Goal: Information Seeking & Learning: Learn about a topic

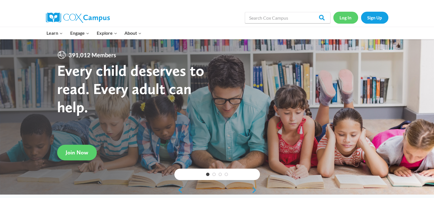
click at [346, 19] on link "Log In" at bounding box center [345, 18] width 25 height 12
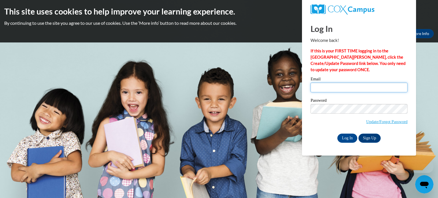
click at [317, 88] on input "Email" at bounding box center [359, 88] width 97 height 10
type input "[EMAIL_ADDRESS][DOMAIN_NAME]"
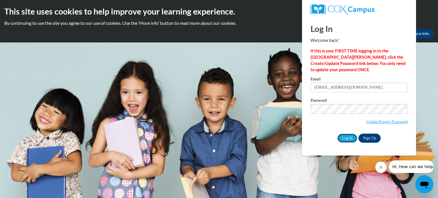
click at [348, 138] on input "Log In" at bounding box center [348, 138] width 20 height 9
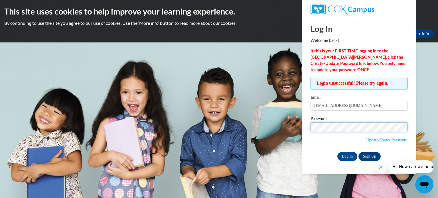
click at [338, 152] on input "Log In" at bounding box center [348, 156] width 20 height 9
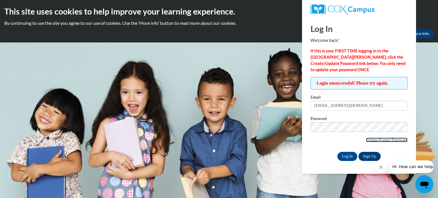
click at [381, 139] on link "Update/Forgot Password" at bounding box center [386, 140] width 41 height 5
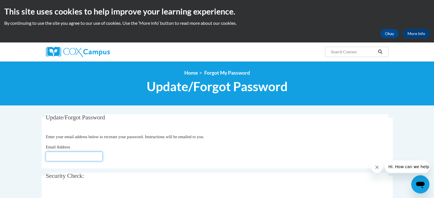
click at [66, 156] on input "Email Address" at bounding box center [74, 157] width 57 height 10
type input "jmadrigal@marietta-city.k12.ga.us"
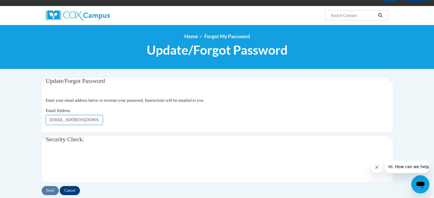
scroll to position [42, 0]
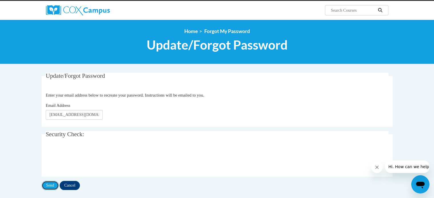
click at [48, 186] on input "Send" at bounding box center [50, 185] width 17 height 9
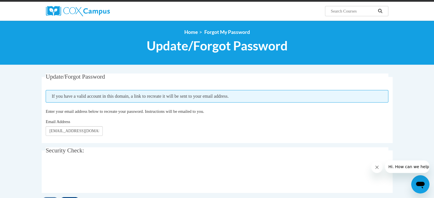
scroll to position [41, 0]
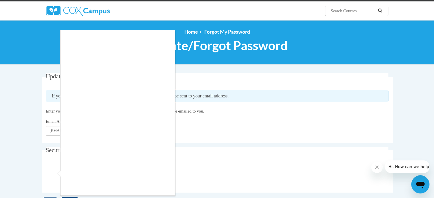
click at [217, 129] on div at bounding box center [217, 99] width 434 height 198
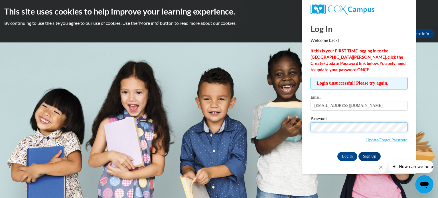
click at [338, 152] on input "Log In" at bounding box center [348, 156] width 20 height 9
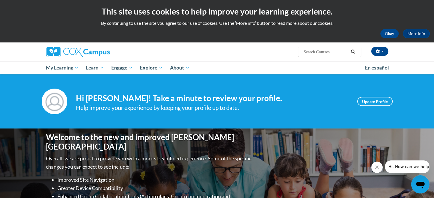
click at [309, 50] on input "Search..." at bounding box center [326, 52] width 46 height 7
type input "tests"
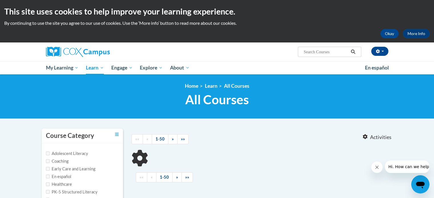
type input "tests"
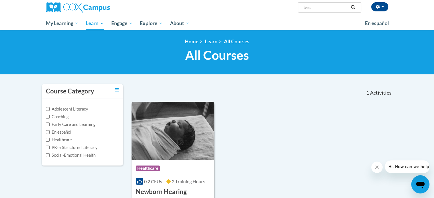
scroll to position [51, 0]
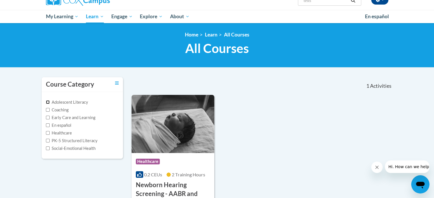
click at [48, 102] on input "Adolescent Literacy" at bounding box center [48, 102] width 4 height 4
checkbox input "true"
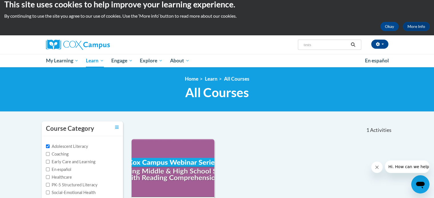
scroll to position [0, 0]
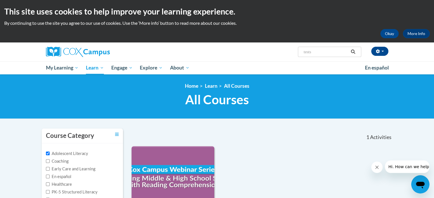
click at [312, 54] on input "tests" at bounding box center [326, 52] width 46 height 7
type input "t"
click at [310, 50] on input "a" at bounding box center [326, 52] width 46 height 7
type input "assessments"
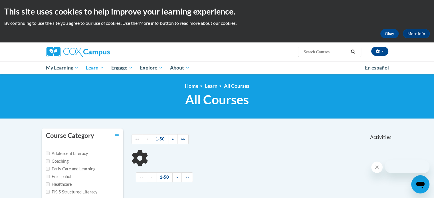
type input "assessments"
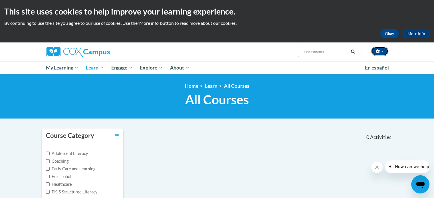
click at [385, 51] on button "button" at bounding box center [379, 51] width 17 height 9
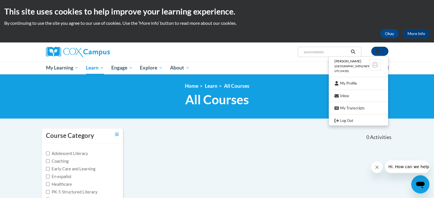
click at [412, 63] on div "Jennifer Madrigal (America/New_York UTC-04:00) My Profile Inbox My Transcripts …" at bounding box center [217, 59] width 434 height 32
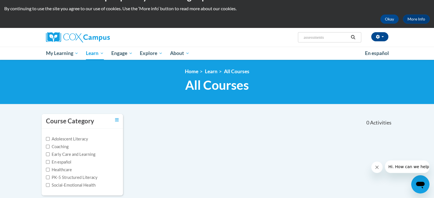
scroll to position [12, 0]
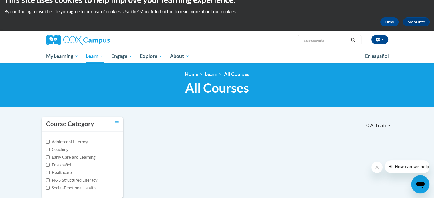
click at [406, 172] on button "Hi. How can we help?" at bounding box center [410, 167] width 50 height 13
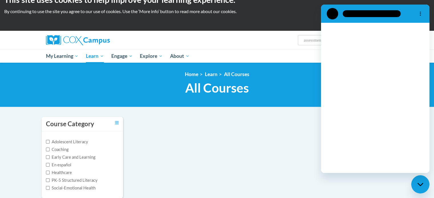
scroll to position [0, 0]
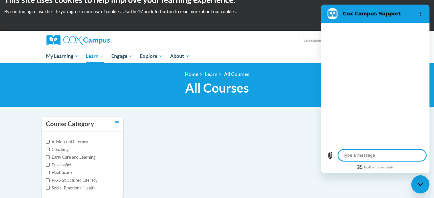
type textarea "x"
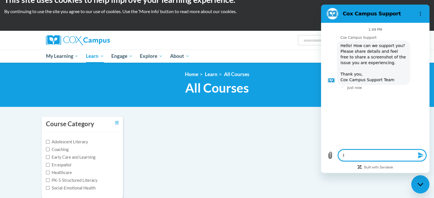
type textarea "I"
type textarea "x"
type textarea "I'"
type textarea "x"
type textarea "I'm"
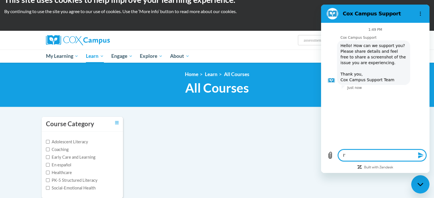
type textarea "x"
type textarea "I'm"
type textarea "x"
type textarea "I'm l"
type textarea "x"
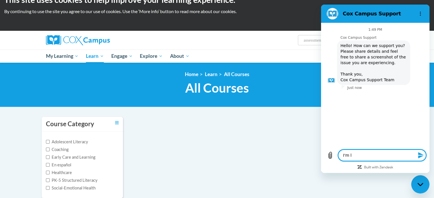
type textarea "I'm lo"
type textarea "x"
type textarea "I'm loo"
type textarea "x"
type textarea "I'm look"
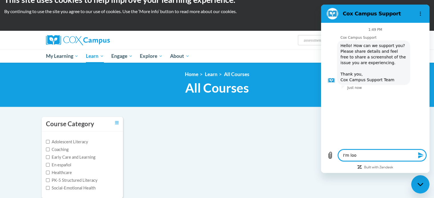
type textarea "x"
type textarea "I'm looki"
type textarea "x"
type textarea "I'm lookin"
type textarea "x"
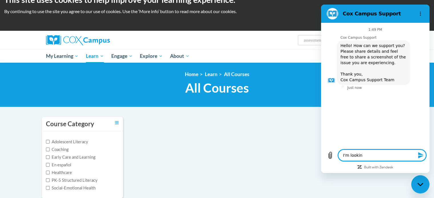
type textarea "I'm looking"
type textarea "x"
type textarea "I'm looking"
type textarea "x"
type textarea "I'm looking f"
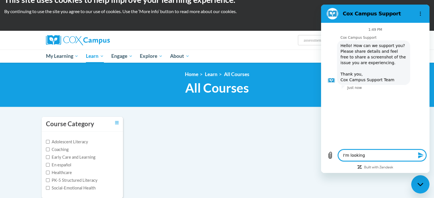
type textarea "x"
type textarea "I'm looking fo"
type textarea "x"
type textarea "I'm looking for"
type textarea "x"
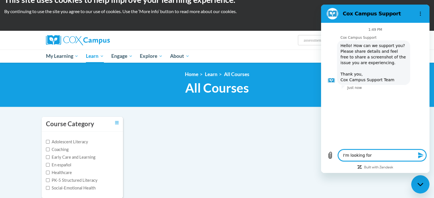
type textarea "I'm looking for"
type textarea "x"
type textarea "I'm looking for C"
type textarea "x"
type textarea "I'm looking for Co"
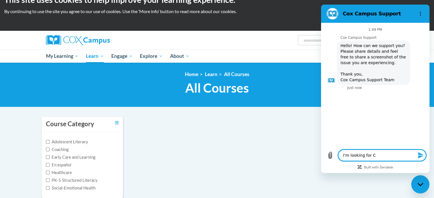
type textarea "x"
type textarea "I'm looking for Coz"
type textarea "x"
type textarea "I'm looking for Co"
type textarea "x"
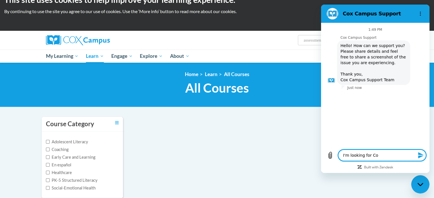
type textarea "I'm looking for Cox"
type textarea "x"
type textarea "I'm looking for Cox"
type textarea "x"
type textarea "I'm looking for Cox C"
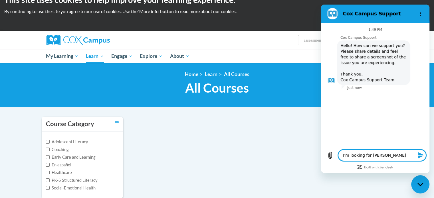
type textarea "x"
type textarea "I'm looking for Cox Ca"
type textarea "x"
type textarea "I'm looking for Cox Cam"
type textarea "x"
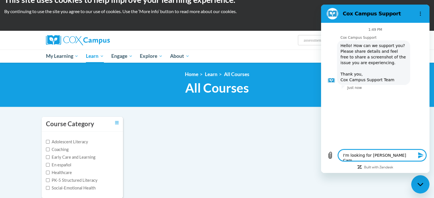
type textarea "I'm looking for Cox Camp"
type textarea "x"
type textarea "I'm looking for Cox Campu"
type textarea "x"
type textarea "I'm looking for Cox Campus"
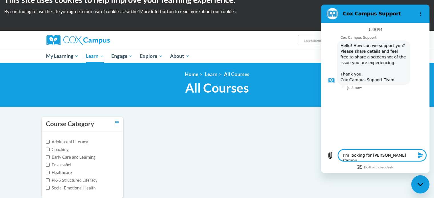
type textarea "x"
type textarea "I'm looking for Cox Campus"
type textarea "x"
type textarea "I'm looking for Cox Campus A"
type textarea "x"
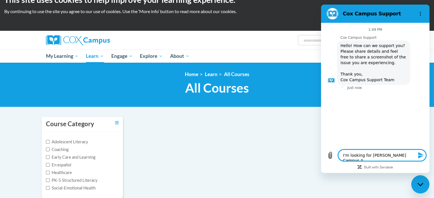
type textarea "I'm looking for Cox Campus As"
type textarea "x"
type textarea "I'm looking for Cox Campus Ass"
type textarea "x"
type textarea "I'm looking for Cox Campus Asse"
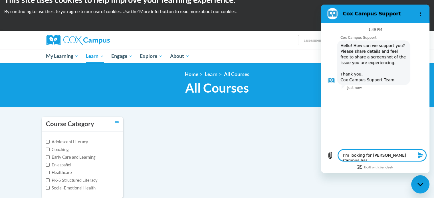
type textarea "x"
type textarea "I'm looking for Cox Campus Ass"
type textarea "x"
type textarea "I'm looking for Cox Campus As"
type textarea "x"
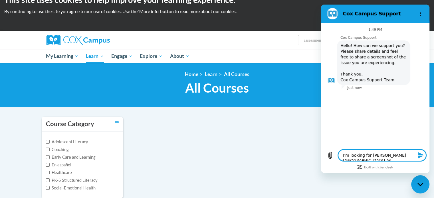
type textarea "I'm looking for Cox Campus A"
type textarea "x"
type textarea "I'm looking for Cox Campus"
type textarea "x"
type textarea "I'm looking for Cox Campus a"
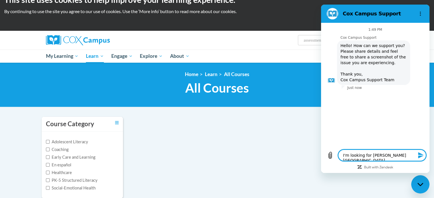
type textarea "x"
type textarea "I'm looking for Cox Campus as"
type textarea "x"
type textarea "I'm looking for Cox Campus ass"
type textarea "x"
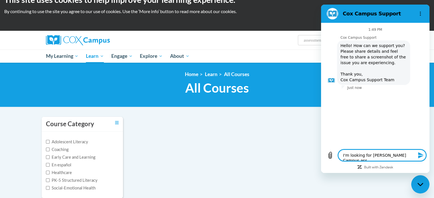
type textarea "I'm looking for Cox Campus asse"
type textarea "x"
type textarea "I'm looking for Cox Campus asses"
type textarea "x"
type textarea "I'm looking for Cox Campus assess"
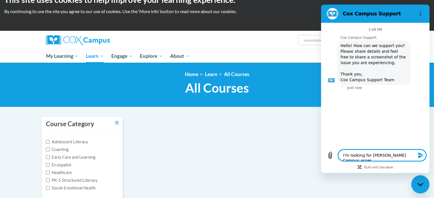
type textarea "x"
type textarea "I'm looking for Cox Campus assessm"
type textarea "x"
type textarea "I'm looking for Cox Campus assessme"
type textarea "x"
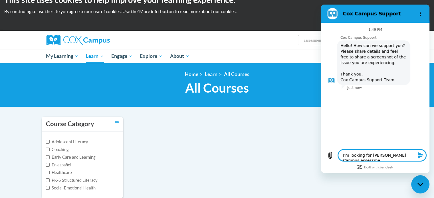
type textarea "I'm looking for Cox Campus assessmen"
type textarea "x"
type textarea "I'm looking for Cox Campus assessment"
type textarea "x"
type textarea "I'm looking for Cox Campus assessments"
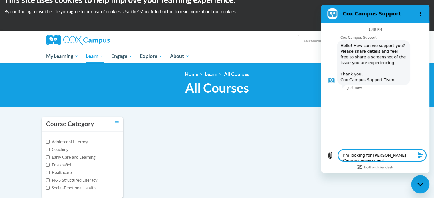
type textarea "x"
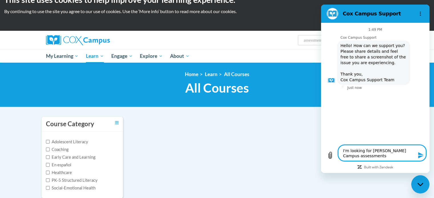
type textarea "I'm looking for Cox Campus assessments."
type textarea "x"
type textarea "I'm looking for Cox Campus assessments."
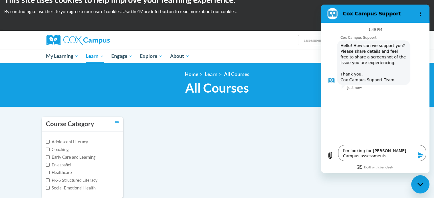
click at [420, 155] on icon "Send message" at bounding box center [420, 155] width 5 height 6
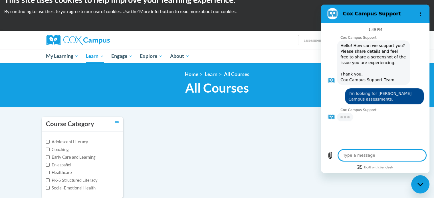
type textarea "x"
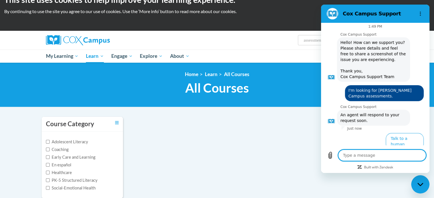
click at [297, 135] on div "Course Category Adolescent Literacy Coaching Early Care and Learning En español…" at bounding box center [217, 161] width 360 height 89
click at [422, 13] on icon "Options menu" at bounding box center [420, 13] width 5 height 5
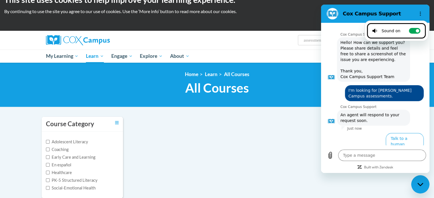
click at [311, 100] on div "<en>Home</en><fr>Accueil</fr><de>Zuhause</de><it>Casa</it><es>Casa</es><pt>Casa…" at bounding box center [217, 85] width 434 height 45
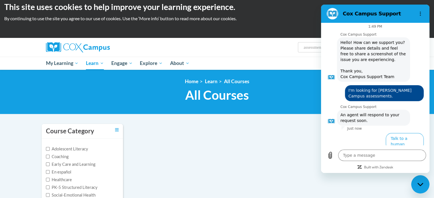
scroll to position [5, 0]
click at [422, 15] on icon "Options menu" at bounding box center [420, 13] width 5 height 5
click at [282, 114] on div "<en>Home</en><fr>Accueil</fr><de>Zuhause</de><it>Casa</it><es>Casa</es><pt>Casa…" at bounding box center [217, 92] width 434 height 45
click at [191, 82] on link "Home" at bounding box center [191, 81] width 13 height 6
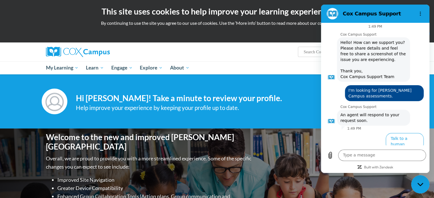
click at [422, 14] on icon "Options menu" at bounding box center [420, 13] width 5 height 5
click at [296, 39] on div "This site uses cookies to help improve your learning experience. By continuing …" at bounding box center [217, 21] width 434 height 43
click at [313, 188] on div "Welcome to the new and improved Cox Campus Overall, we are proud to provide you…" at bounding box center [217, 186] width 360 height 114
click at [316, 51] on input "Search..." at bounding box center [326, 52] width 46 height 7
type input "assessments"
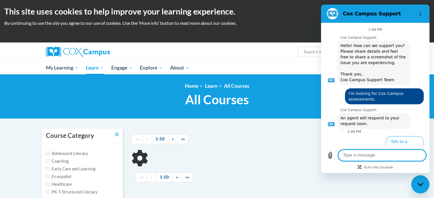
scroll to position [3, 0]
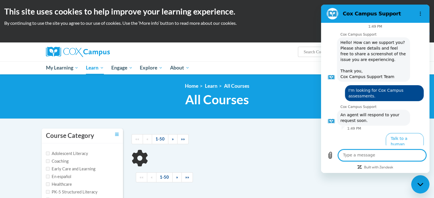
type input "assessments"
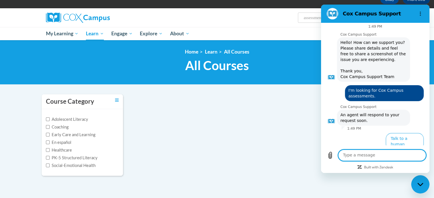
scroll to position [0, 0]
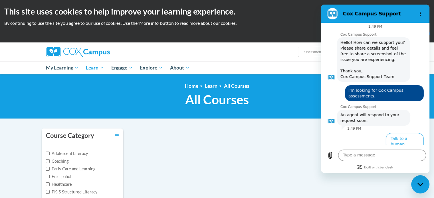
drag, startPoint x: 114, startPoint y: 133, endPoint x: 115, endPoint y: 136, distance: 3.2
click at [115, 136] on div "Course Category" at bounding box center [82, 136] width 81 height 15
click at [116, 135] on icon "Toggle collapse" at bounding box center [117, 134] width 4 height 4
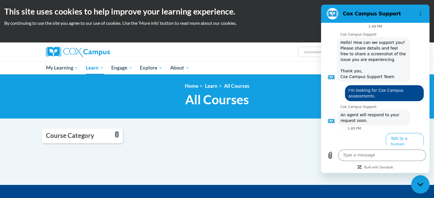
click at [116, 135] on icon "Toggle collapse" at bounding box center [117, 134] width 4 height 4
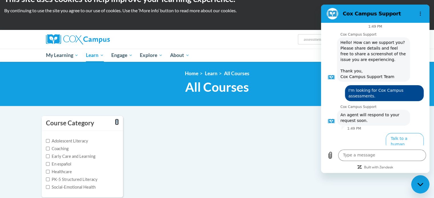
scroll to position [3, 0]
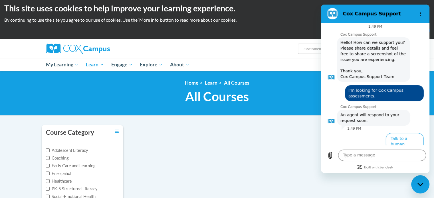
click at [420, 11] on button "Options menu" at bounding box center [420, 13] width 11 height 11
type textarea "x"
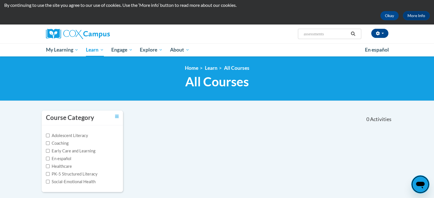
scroll to position [0, 0]
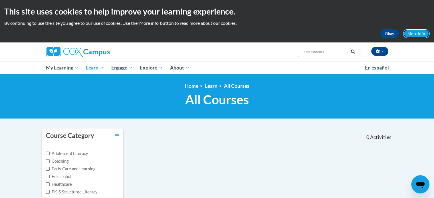
click at [411, 36] on link "More Info" at bounding box center [416, 33] width 27 height 9
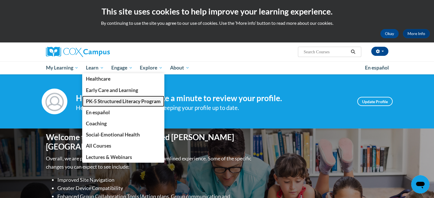
click at [99, 103] on span "PK-5 Structured Literacy Program" at bounding box center [123, 101] width 75 height 6
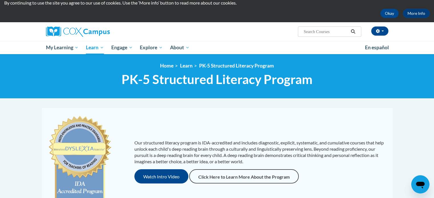
scroll to position [20, 0]
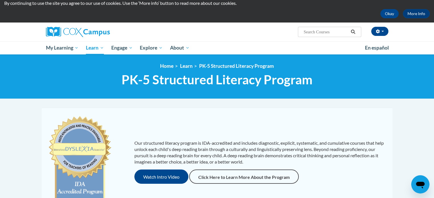
click at [59, 48] on span "My Learning" at bounding box center [62, 48] width 33 height 7
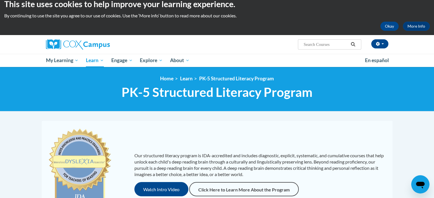
scroll to position [0, 0]
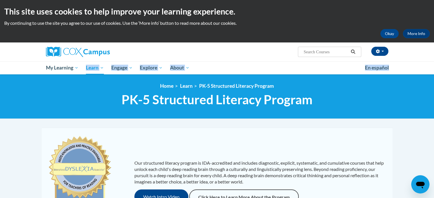
drag, startPoint x: 101, startPoint y: 81, endPoint x: 79, endPoint y: 70, distance: 24.4
click at [319, 51] on input "Search..." at bounding box center [326, 52] width 46 height 7
type input "literacy tests"
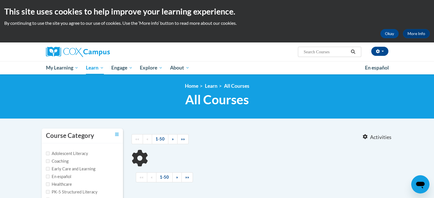
type input "literacy tests"
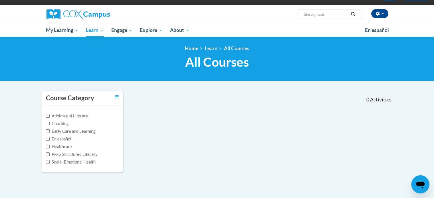
scroll to position [42, 0]
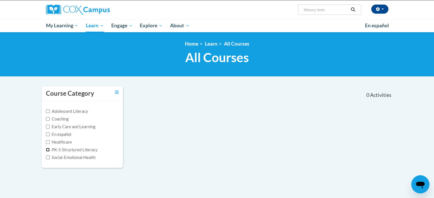
click at [48, 149] on input "PK-5 Structured Literacy" at bounding box center [48, 150] width 4 height 4
checkbox input "true"
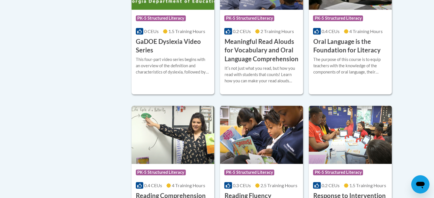
click at [378, 156] on img at bounding box center [350, 135] width 83 height 58
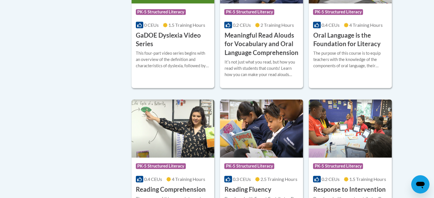
scroll to position [357, 0]
